Goal: Ask a question

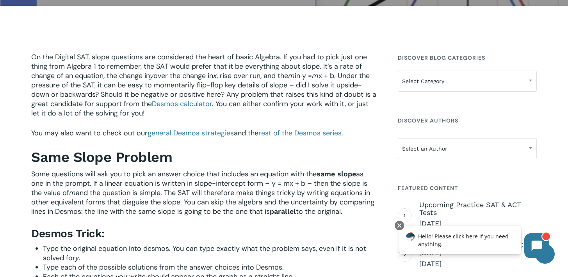
scroll to position [203, 0]
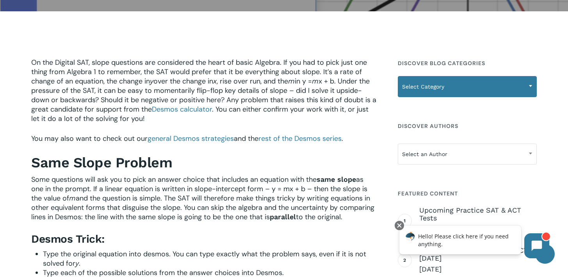
click at [457, 87] on span "Select Category" at bounding box center [467, 86] width 138 height 16
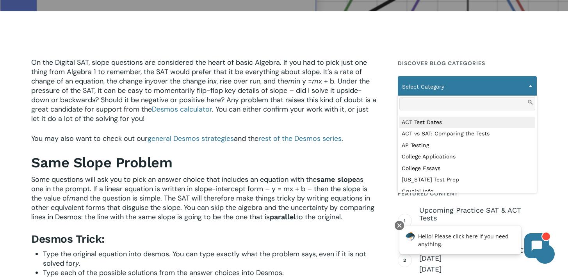
scroll to position [81, 0]
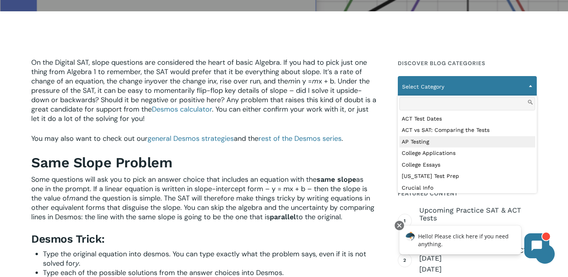
select select "***"
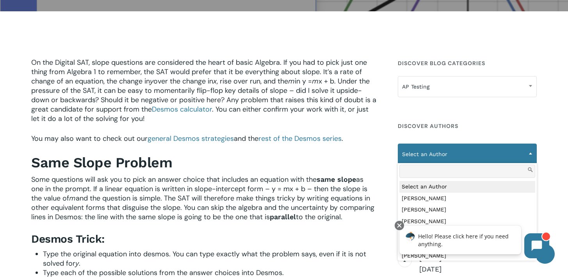
click at [451, 151] on span "Select an Author" at bounding box center [467, 154] width 138 height 16
click at [452, 153] on span "Select an Author" at bounding box center [467, 154] width 138 height 16
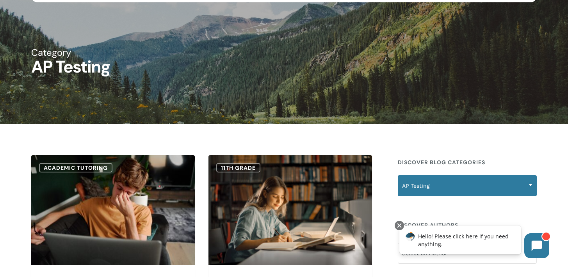
scroll to position [41, 0]
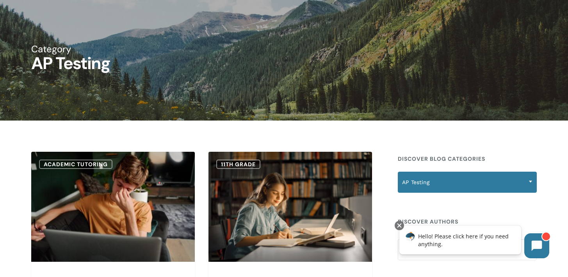
click at [473, 175] on span "AP Testing" at bounding box center [467, 182] width 138 height 16
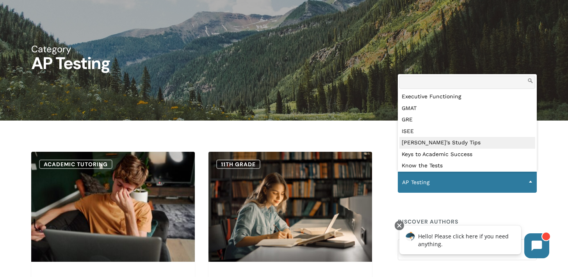
scroll to position [0, 0]
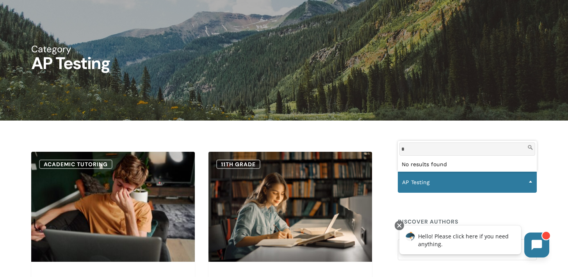
type input "*"
click at [537, 253] on button at bounding box center [536, 245] width 25 height 25
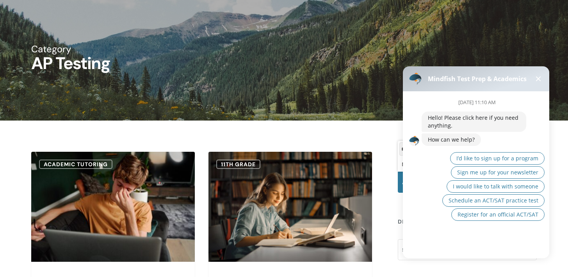
click at [458, 245] on div "[DATE] 11:10 AM Hello! Please click here if you need anything. How can we help?…" at bounding box center [479, 171] width 153 height 161
click at [484, 187] on span "I would like to talk with someone" at bounding box center [496, 186] width 86 height 7
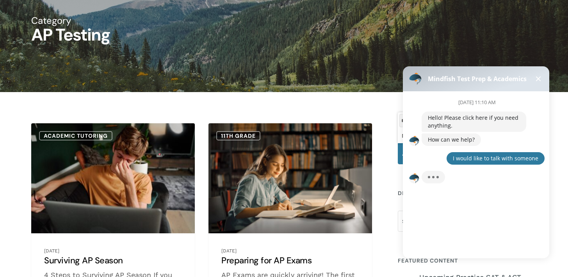
scroll to position [70, 0]
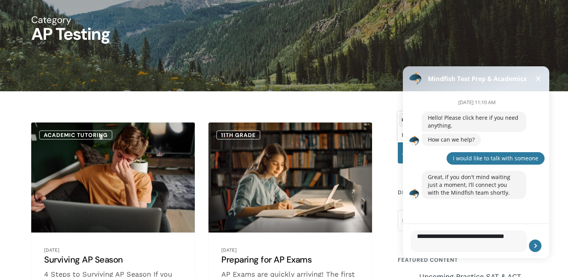
type textarea "**********"
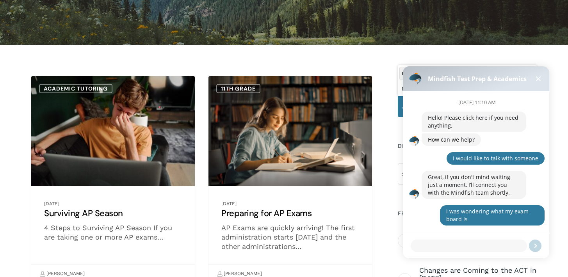
scroll to position [118, 0]
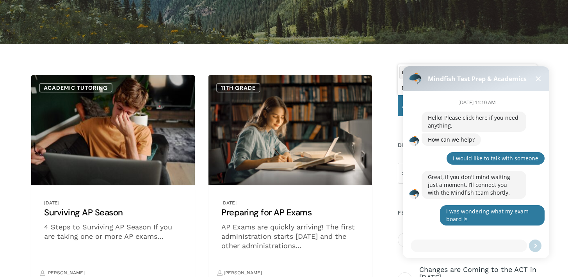
click at [538, 81] on button at bounding box center [538, 78] width 9 height 9
